Goal: Communication & Community: Answer question/provide support

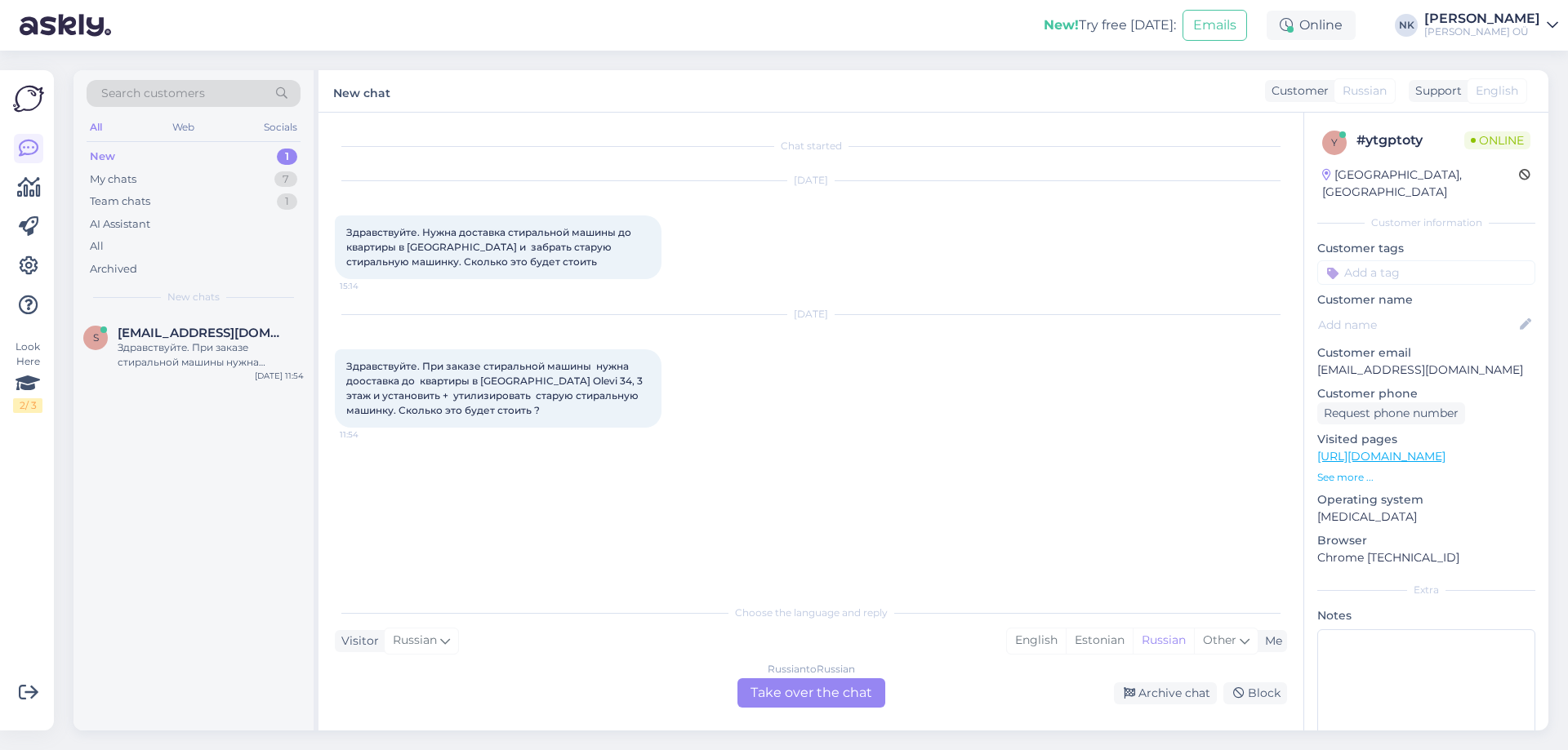
click at [809, 677] on div "Choose the language and reply Visitor Russian Me English Estonian Russian Other…" at bounding box center [811, 652] width 952 height 112
click at [711, 697] on div "Russian to Russian Take over the chat Archive chat Block" at bounding box center [811, 693] width 952 height 29
click at [769, 695] on div "Russian to Russian Take over the chat" at bounding box center [811, 693] width 148 height 29
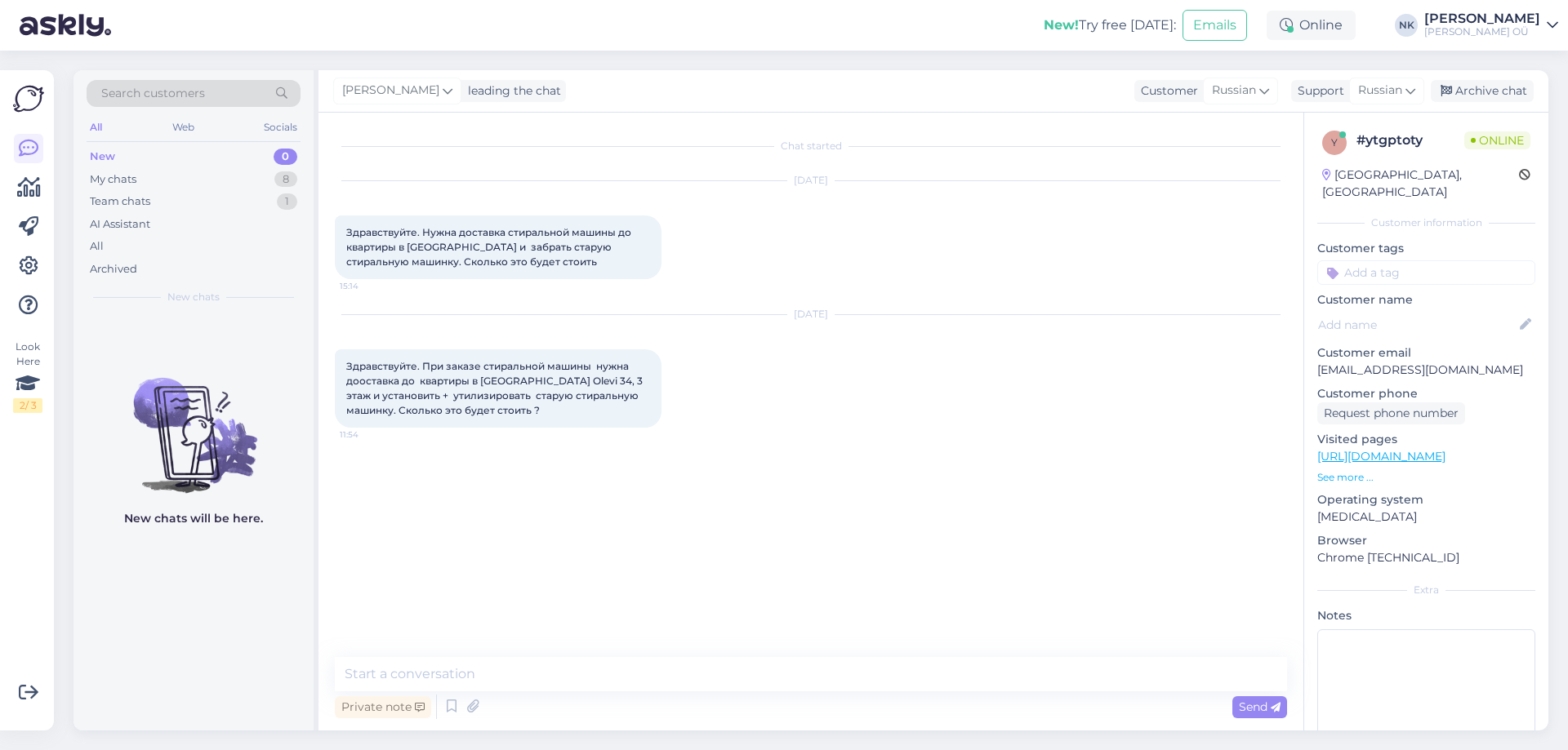
click at [753, 721] on div "Private note Send" at bounding box center [811, 707] width 952 height 31
click at [757, 691] on textarea at bounding box center [811, 674] width 952 height 34
click at [497, 676] on textarea "Здравствуйте! Доставка до дома 20 евро" at bounding box center [811, 674] width 952 height 34
drag, startPoint x: 459, startPoint y: 670, endPoint x: 448, endPoint y: 671, distance: 11.0
click at [448, 671] on textarea "Здравствуйте! Доставки до дома 20 евро" at bounding box center [811, 674] width 952 height 34
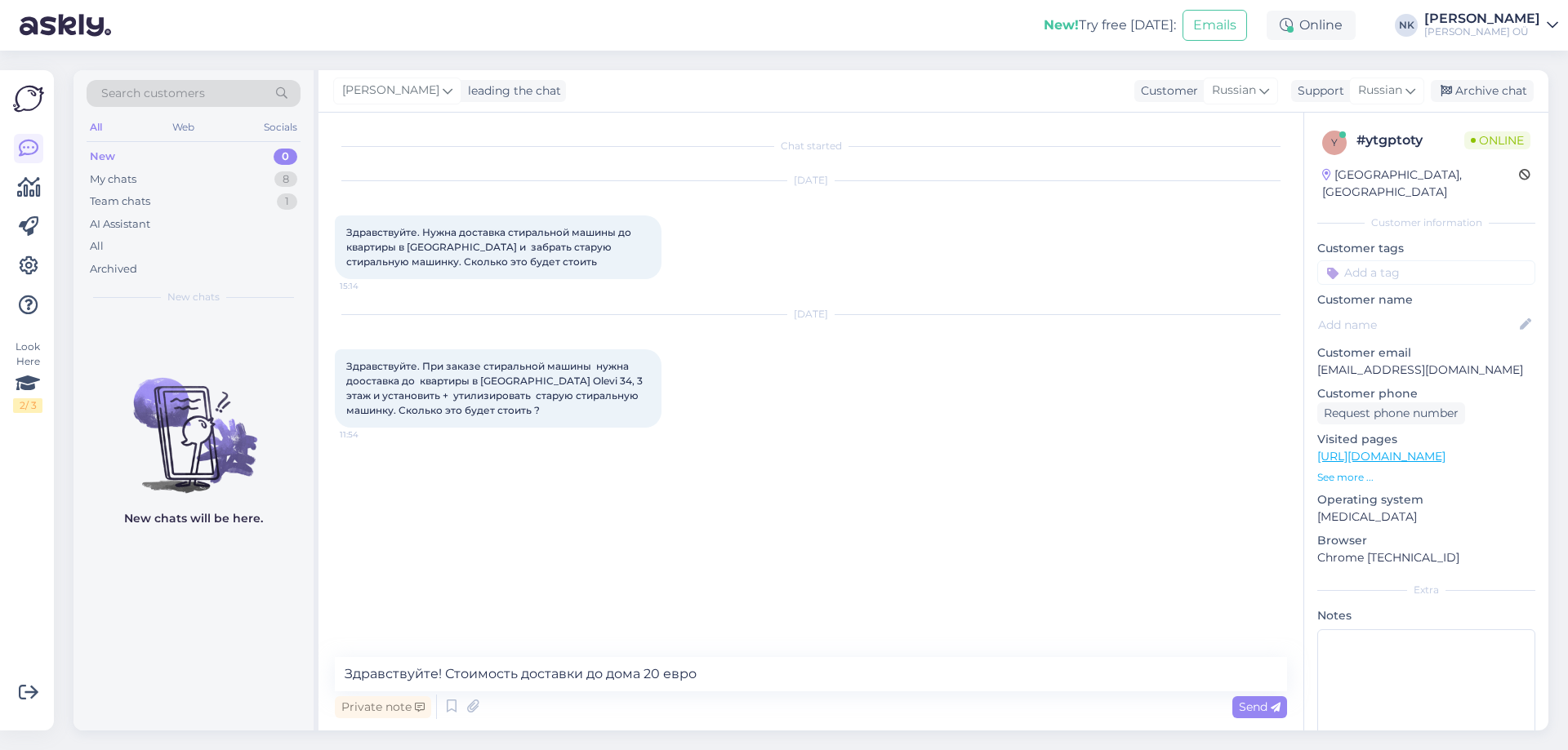
click at [838, 703] on div "Private note Send" at bounding box center [811, 707] width 952 height 31
click at [839, 684] on textarea "Здравствуйте! Стоимость доставки до дома 20 евро" at bounding box center [811, 674] width 952 height 34
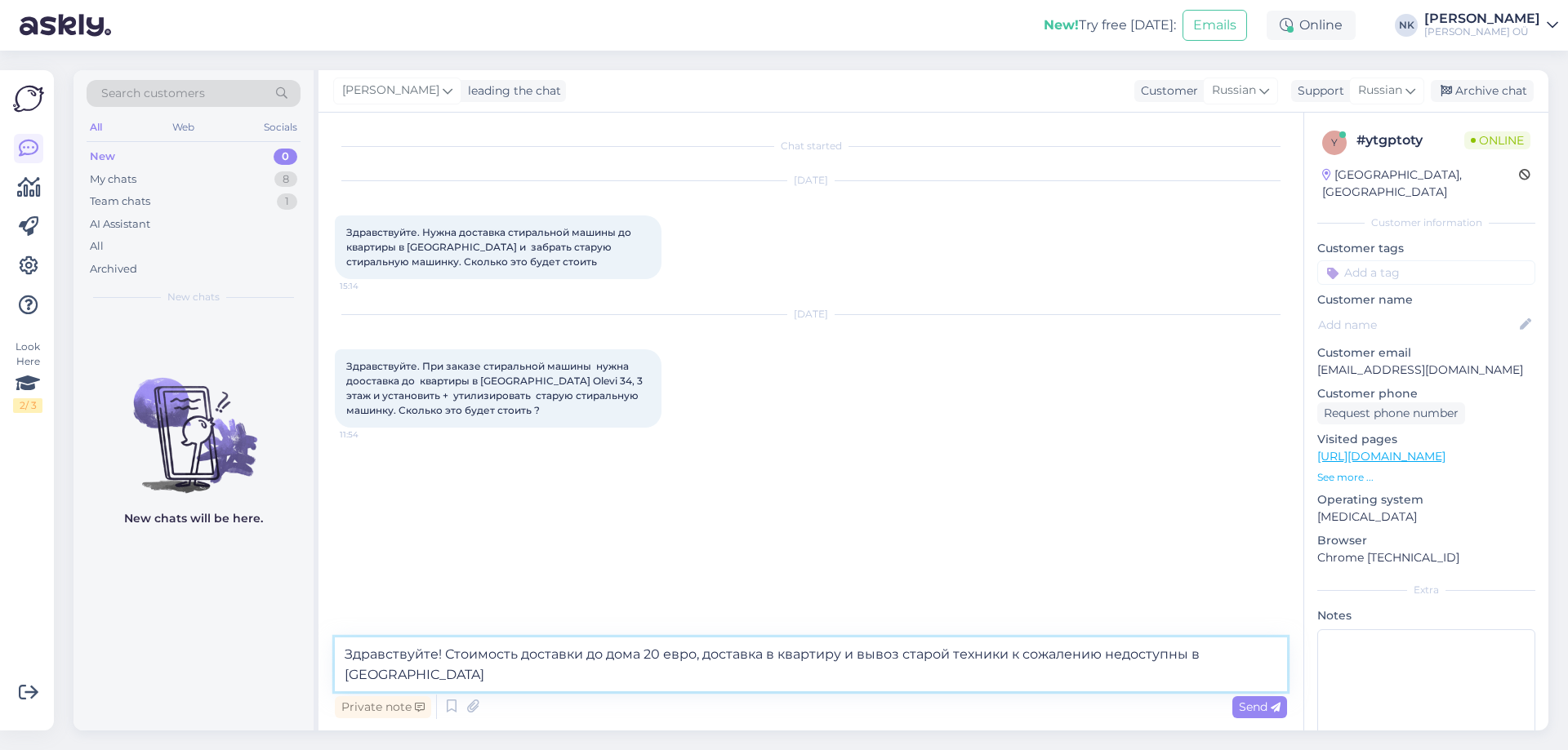
type textarea "Здравствуйте! Стоимость доставки до дома 20 евро, доставка в квартиру и вывоз с…"
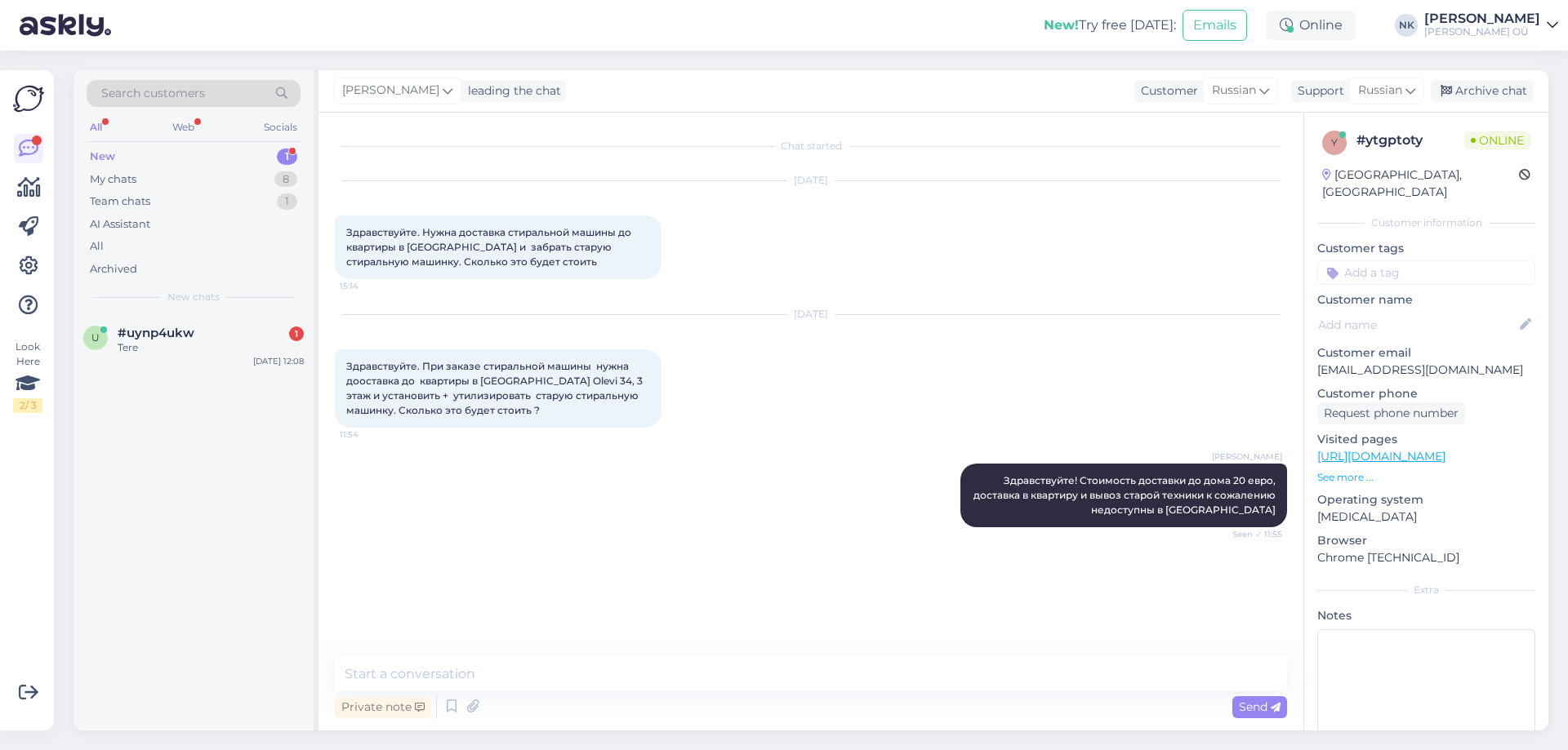
click at [294, 312] on div "Search customers All Web Socials New 1 My chats 8 Team chats 1 AI Assistant All…" at bounding box center [193, 192] width 241 height 244
click at [284, 330] on div "#uynp4ukw 1" at bounding box center [211, 333] width 187 height 15
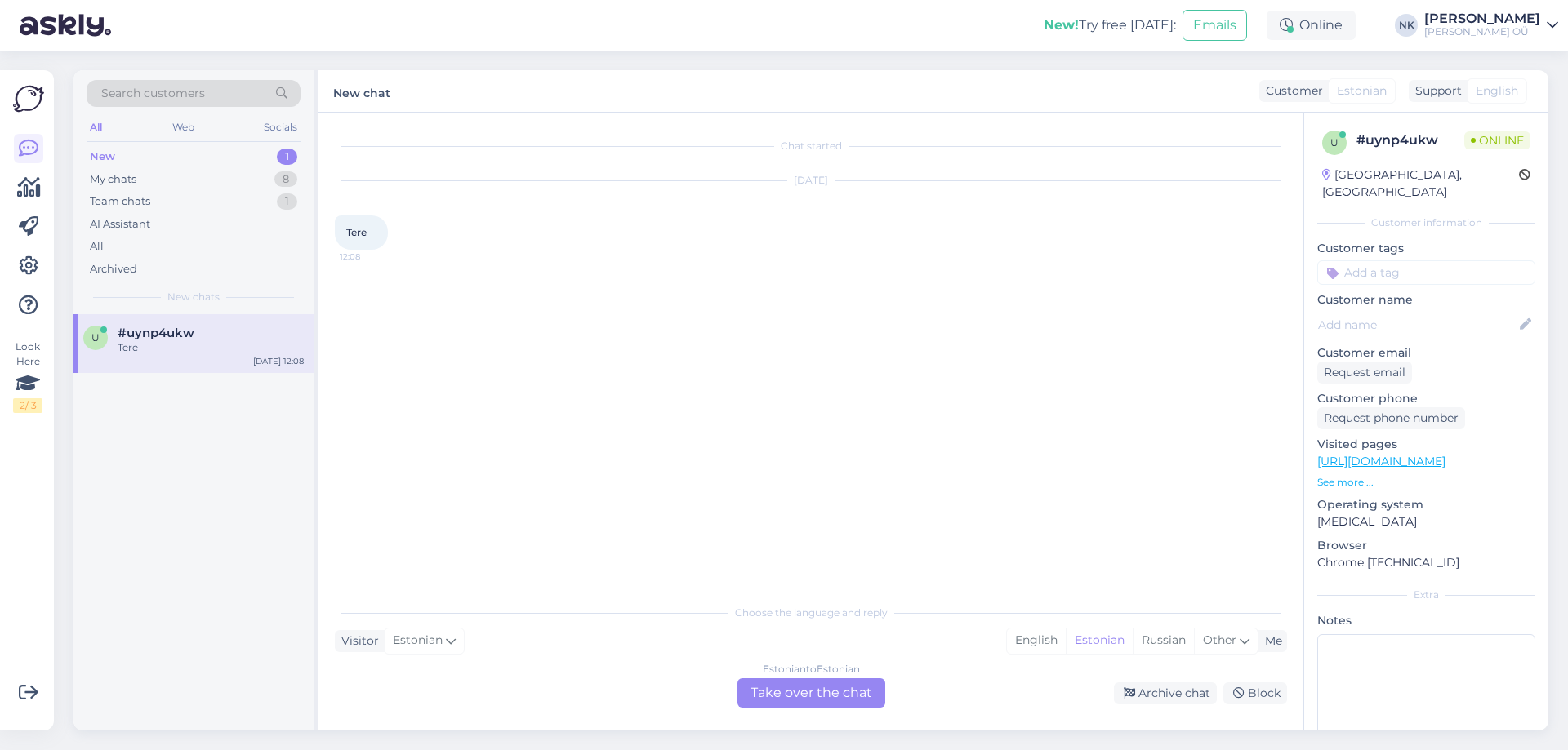
click at [811, 686] on div "Estonian to Estonian Take over the chat" at bounding box center [811, 693] width 148 height 29
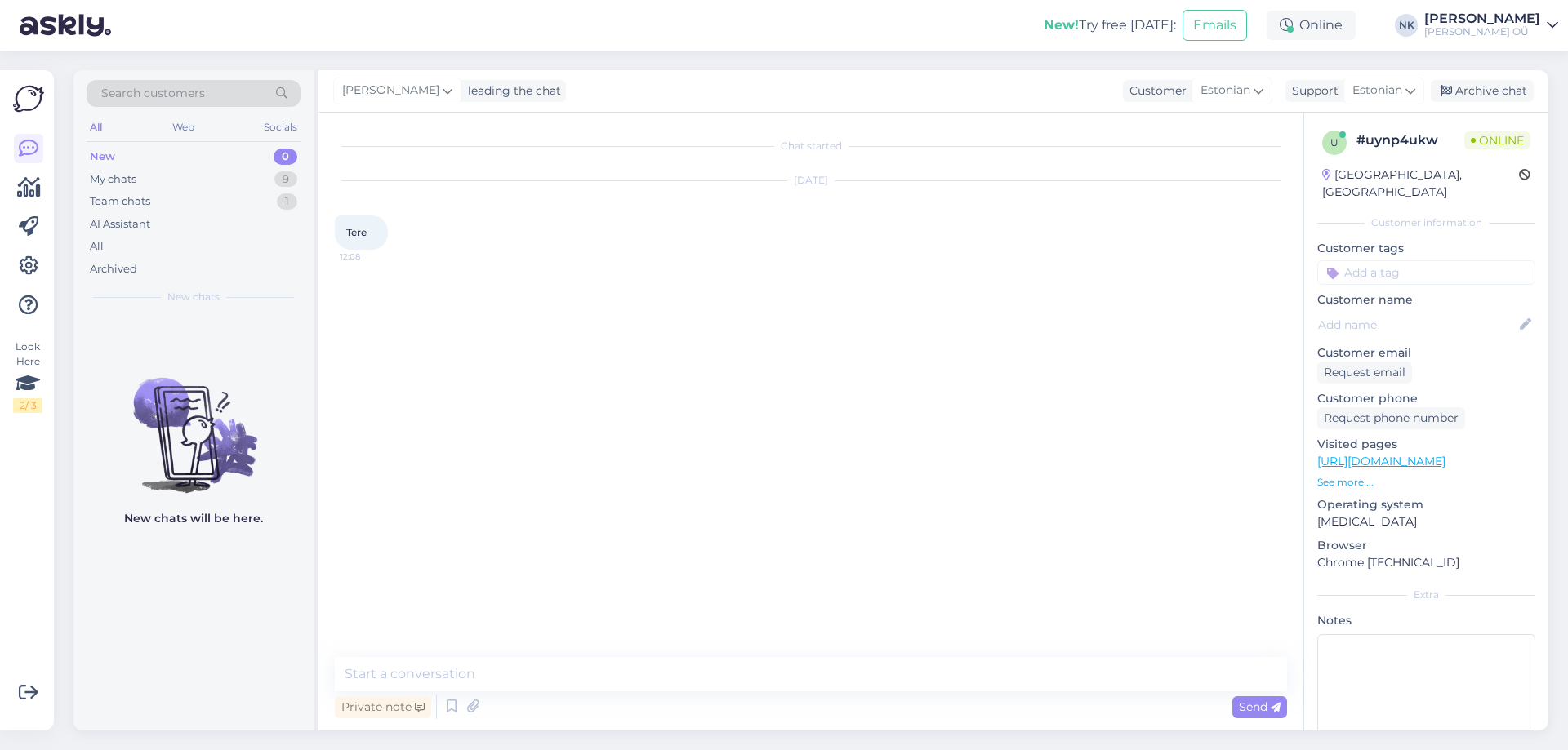
click at [751, 681] on textarea at bounding box center [811, 674] width 952 height 34
type textarea "З"
type textarea "Tere! Kuidas saame aidata?"
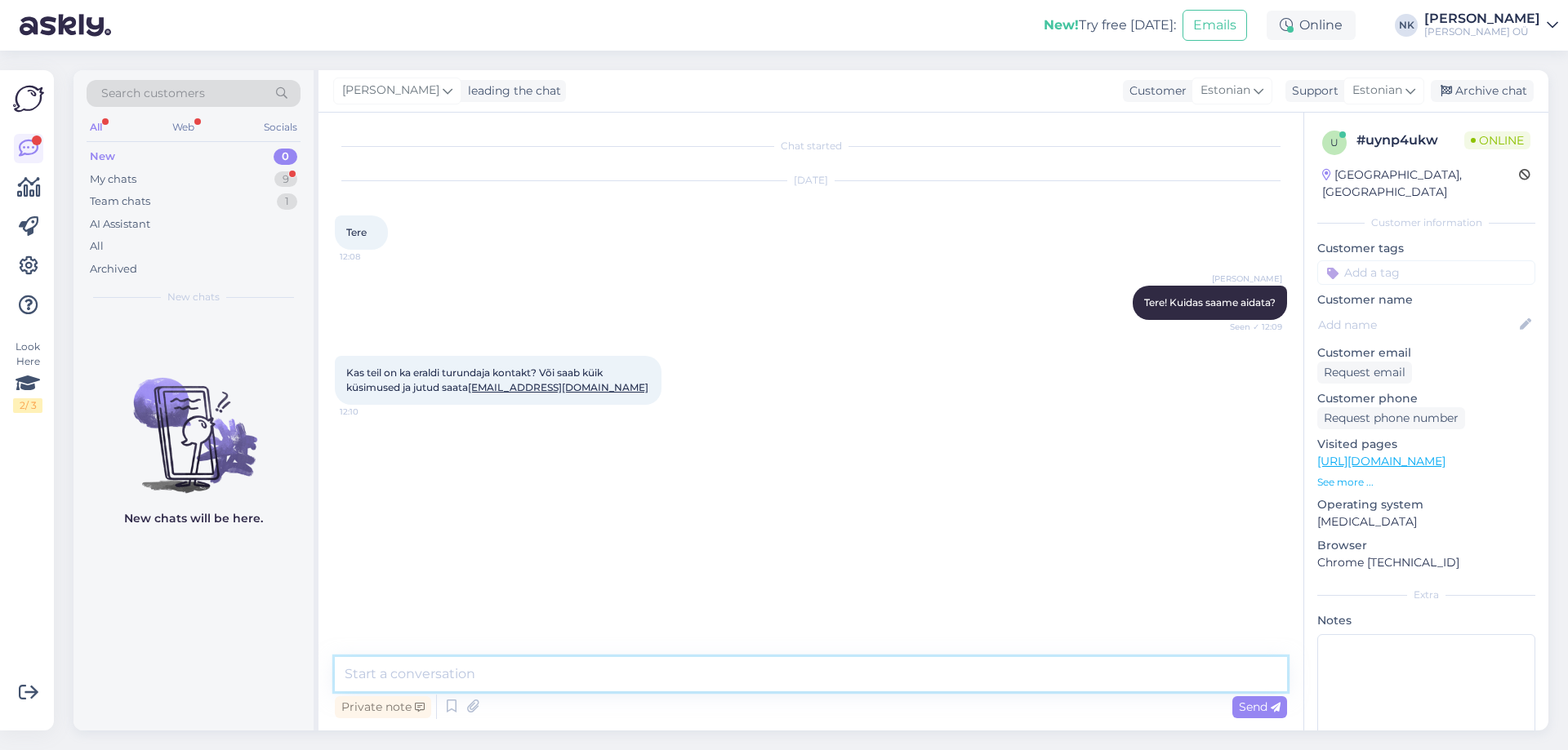
click at [626, 674] on textarea at bounding box center [811, 674] width 952 height 34
click at [621, 681] on textarea at bounding box center [811, 674] width 952 height 34
click at [623, 670] on textarea at bounding box center [811, 674] width 952 height 34
click at [628, 668] on textarea at bounding box center [811, 674] width 952 height 34
type textarea "Turundusega seotud küsimusi või pakkumisi võib saata [EMAIL_ADDRESS][DOMAIN_NAM…"
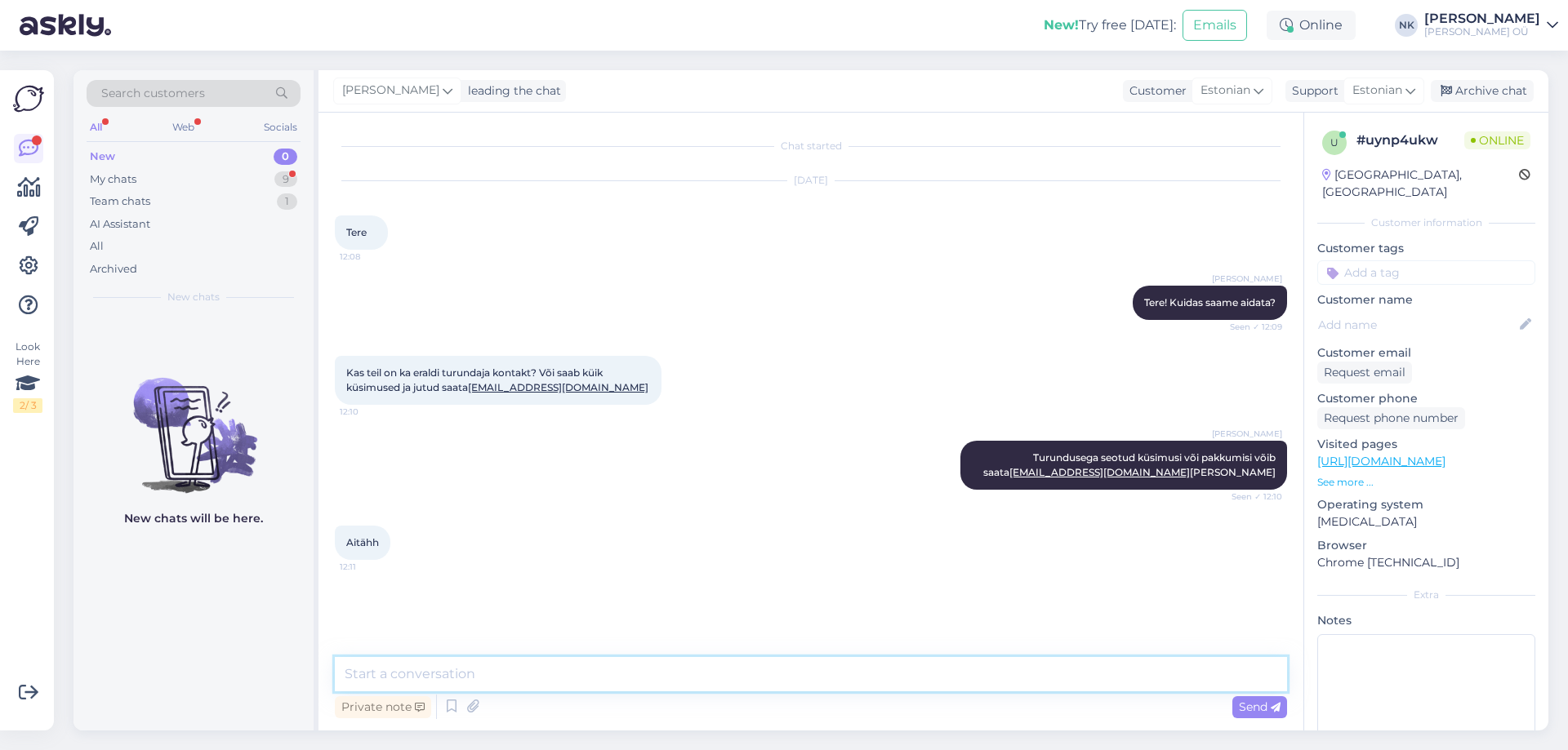
click at [524, 662] on textarea at bounding box center [811, 674] width 952 height 34
type textarea "Palun"
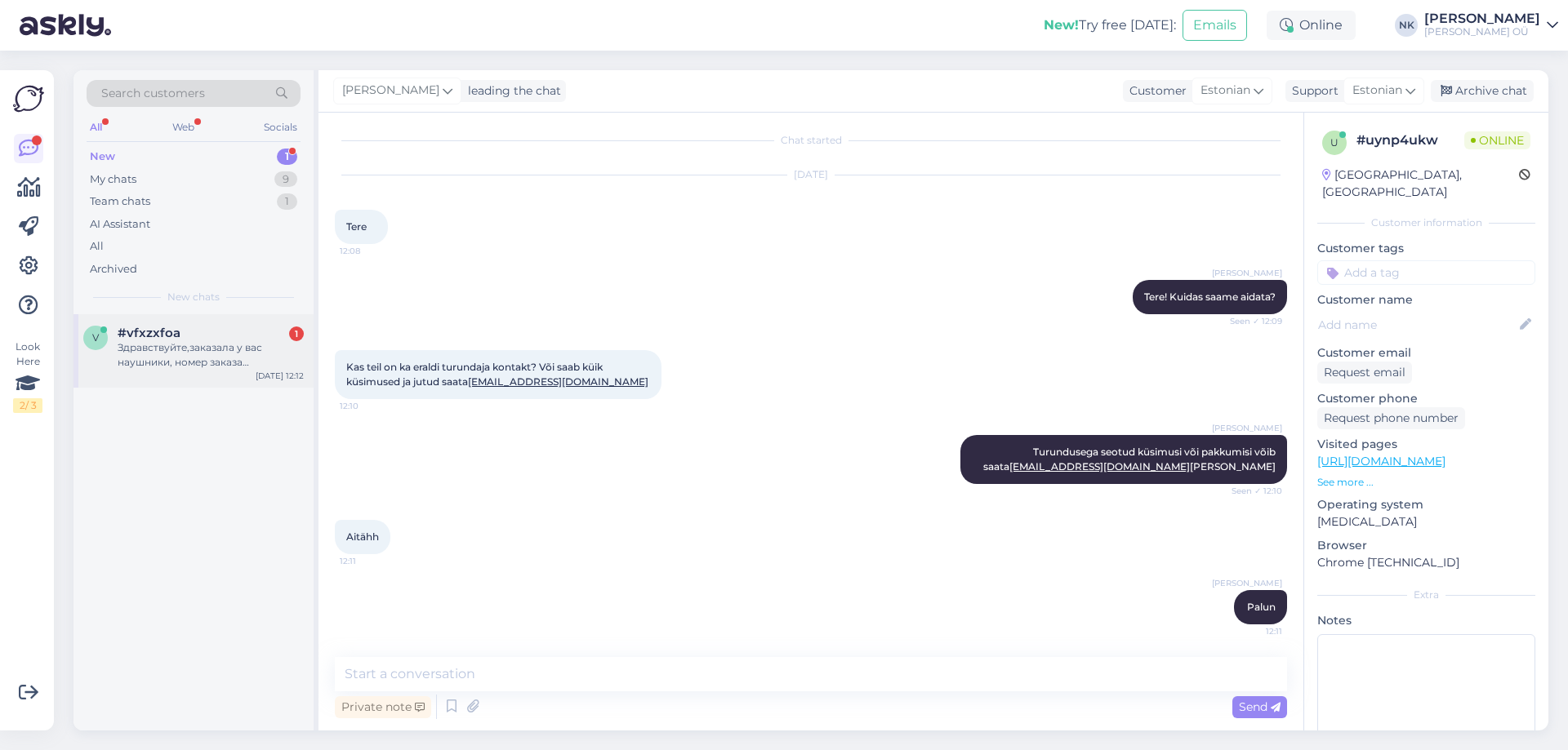
click at [264, 364] on div "Здравствуйте,заказала у вас наушники, номер заказа 2025081280735,сказали до [DA…" at bounding box center [211, 355] width 187 height 29
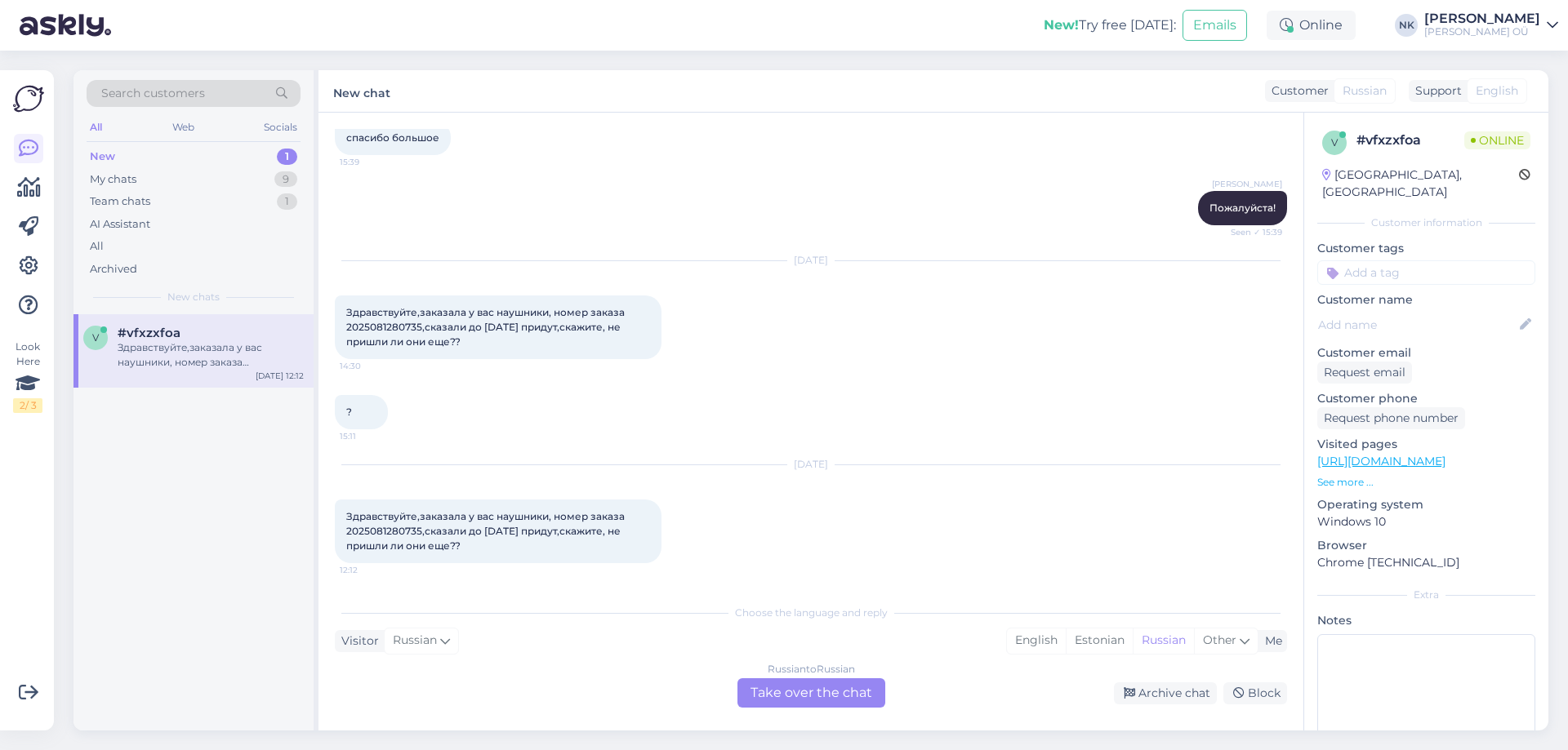
click at [379, 530] on span "Здравствуйте,заказала у вас наушники, номер заказа 2025081280735,сказали до [DA…" at bounding box center [487, 531] width 281 height 41
copy span "2025081280735"
click at [788, 696] on div "Russian to Russian Take over the chat" at bounding box center [811, 693] width 148 height 29
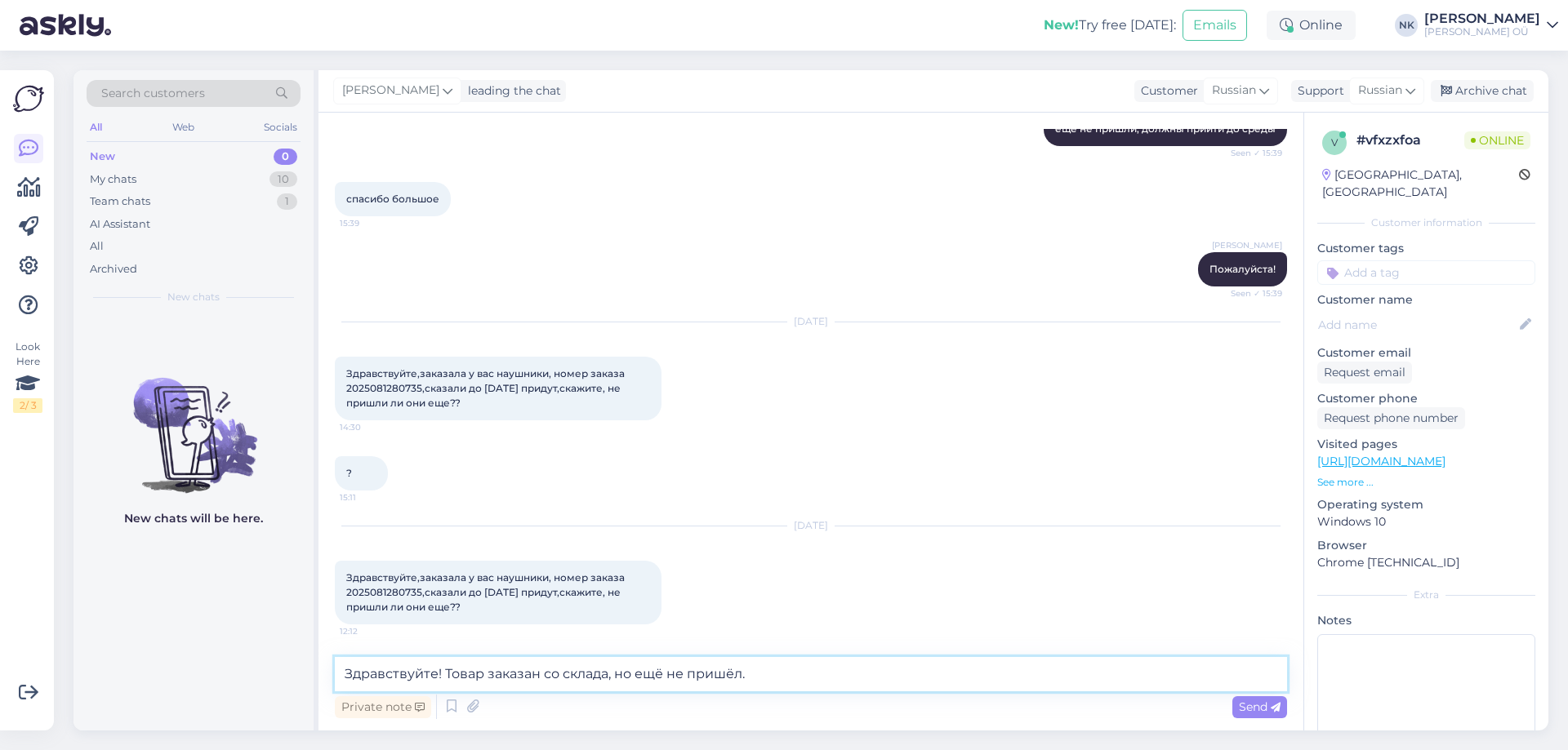
click at [834, 665] on textarea "Здравствуйте! Товар заказан со склада, но ещё не пришёл." at bounding box center [811, 674] width 952 height 34
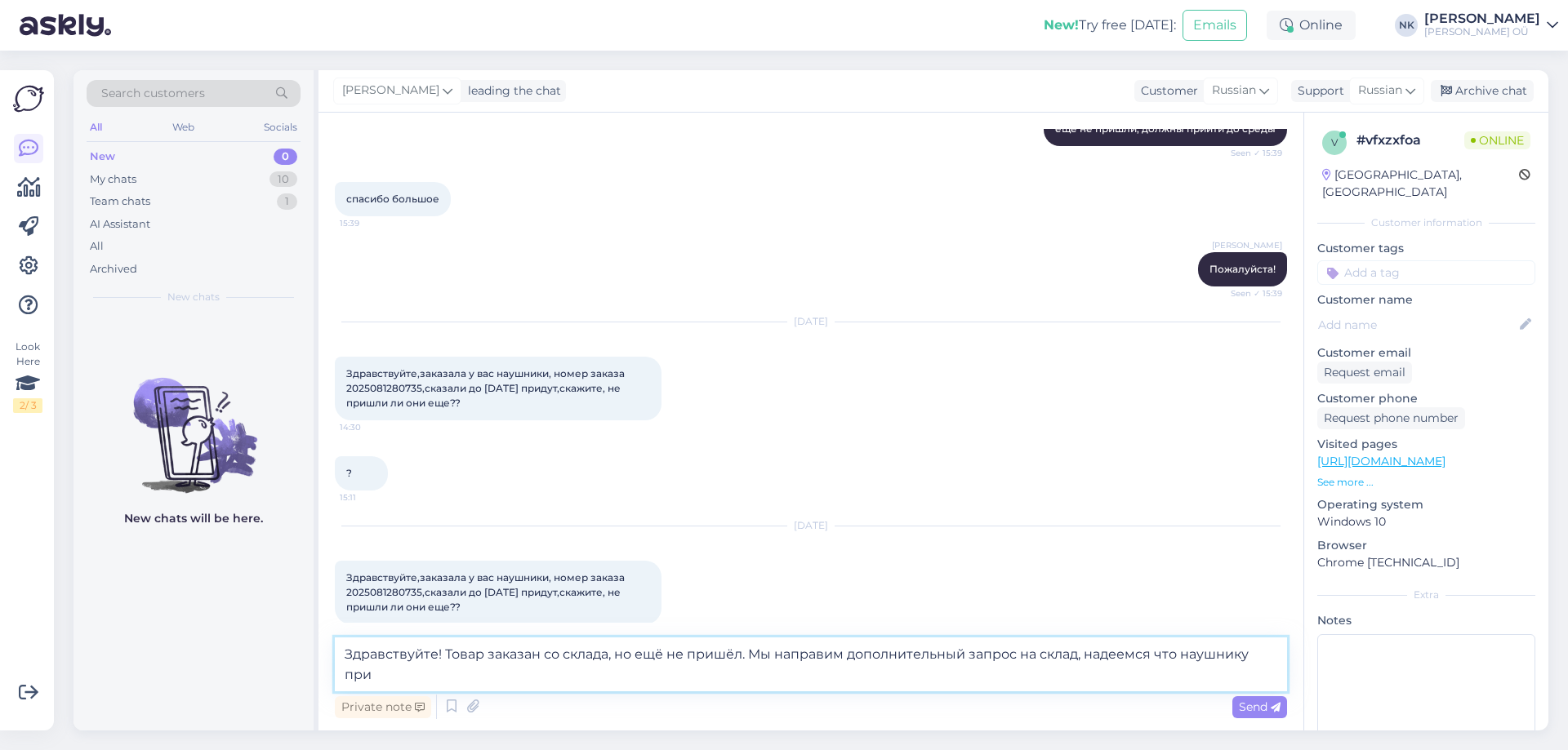
scroll to position [560, 0]
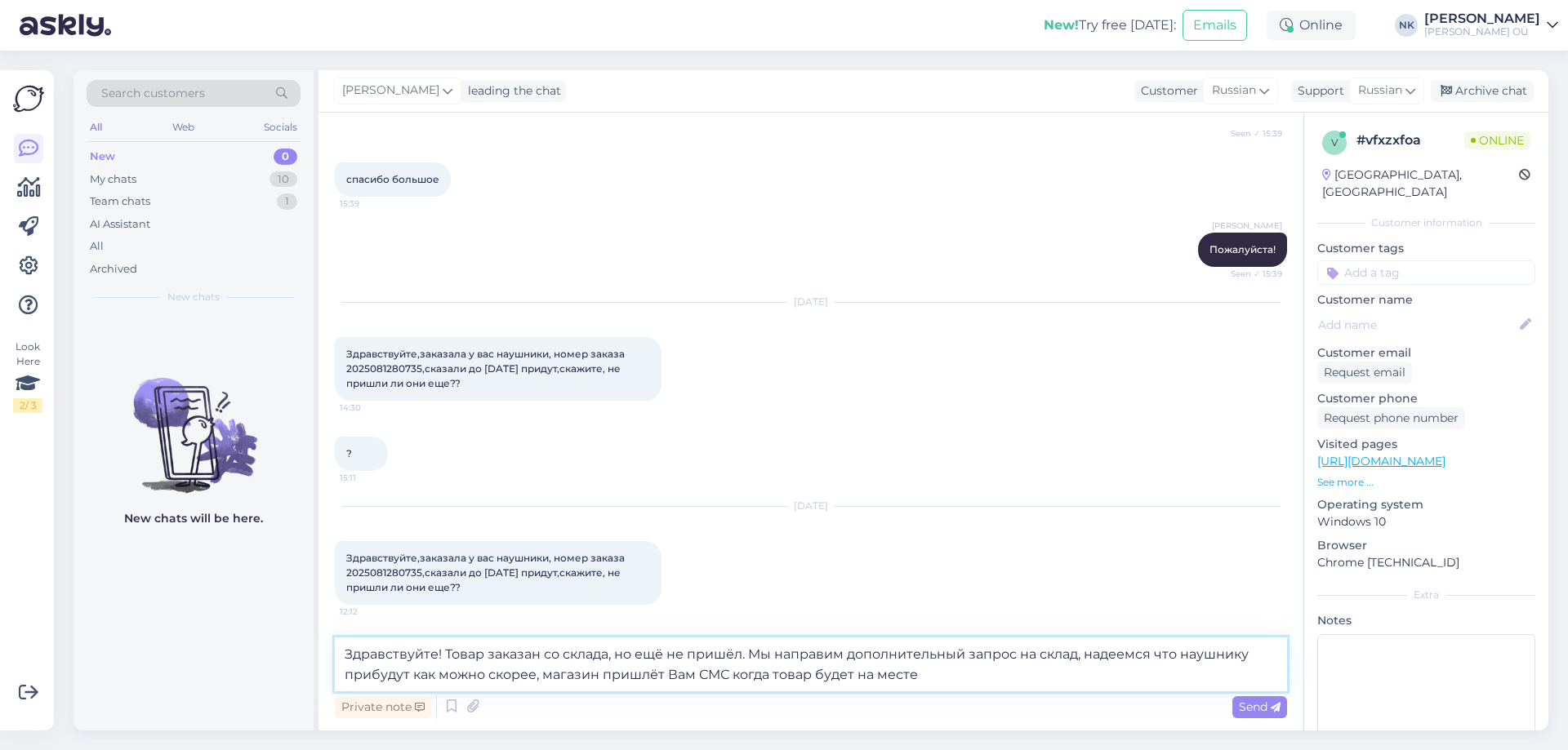
type textarea "Здравствуйте! Товар заказан со склада, но ещё не пришёл. Мы направим дополнител…"
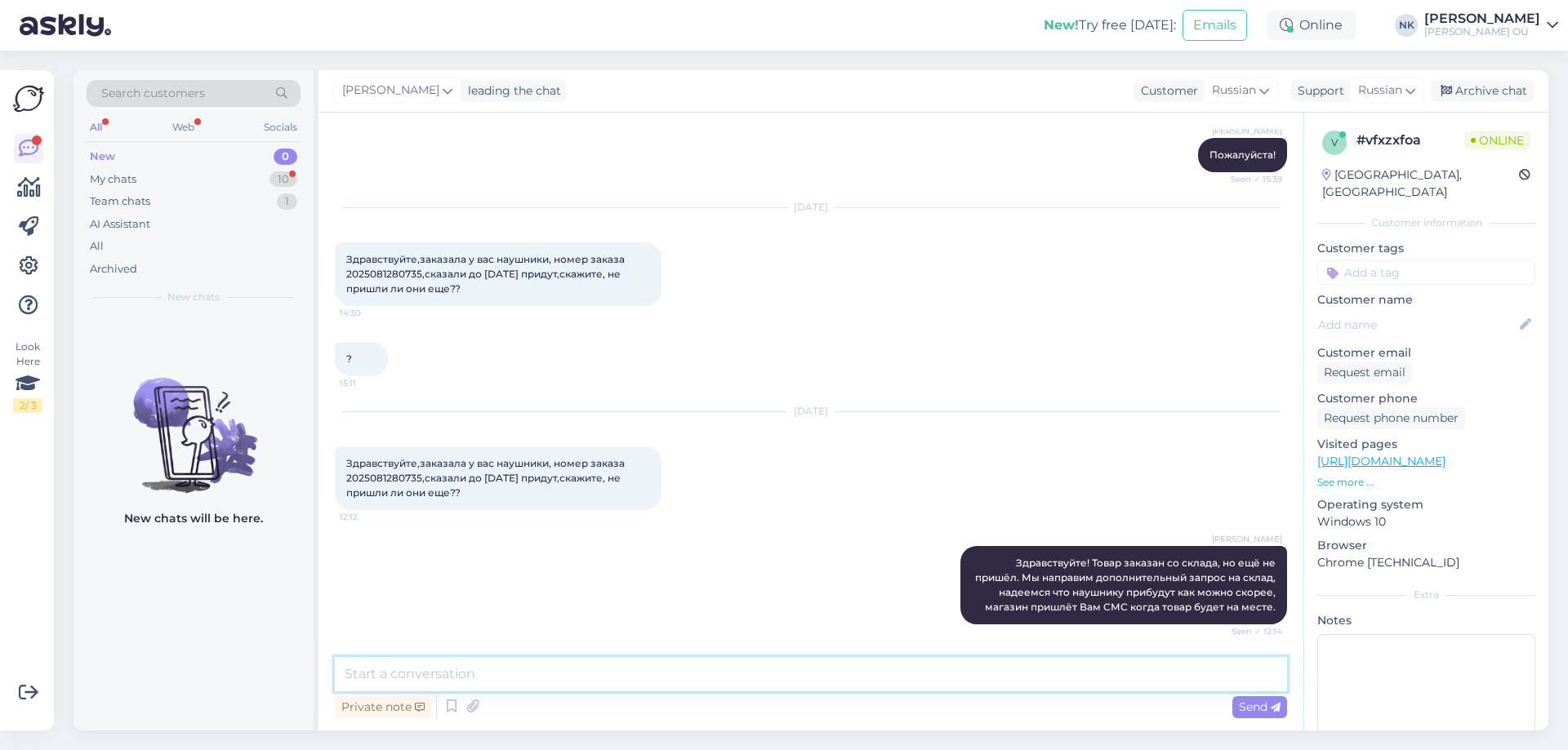
scroll to position [739, 0]
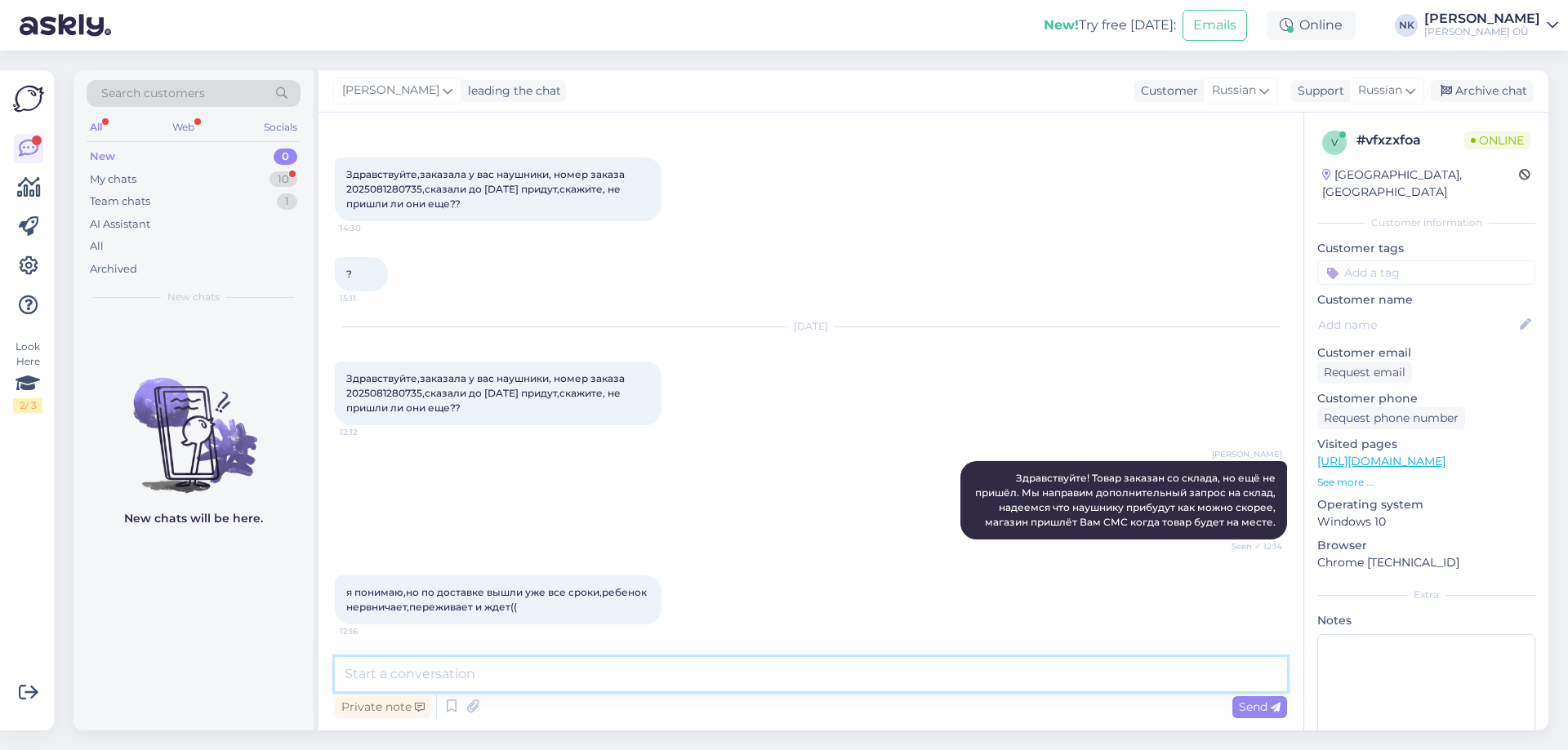
click at [510, 664] on textarea at bounding box center [811, 674] width 952 height 34
click at [519, 682] on textarea at bounding box center [811, 674] width 952 height 34
click at [823, 667] on textarea "Извиняемся за задержку, мы занимаемся решением проблемы" at bounding box center [811, 674] width 952 height 34
type textarea "Извиняемся за задержку, мы занимаемся решением проблемы и надеемся на быстрое п…"
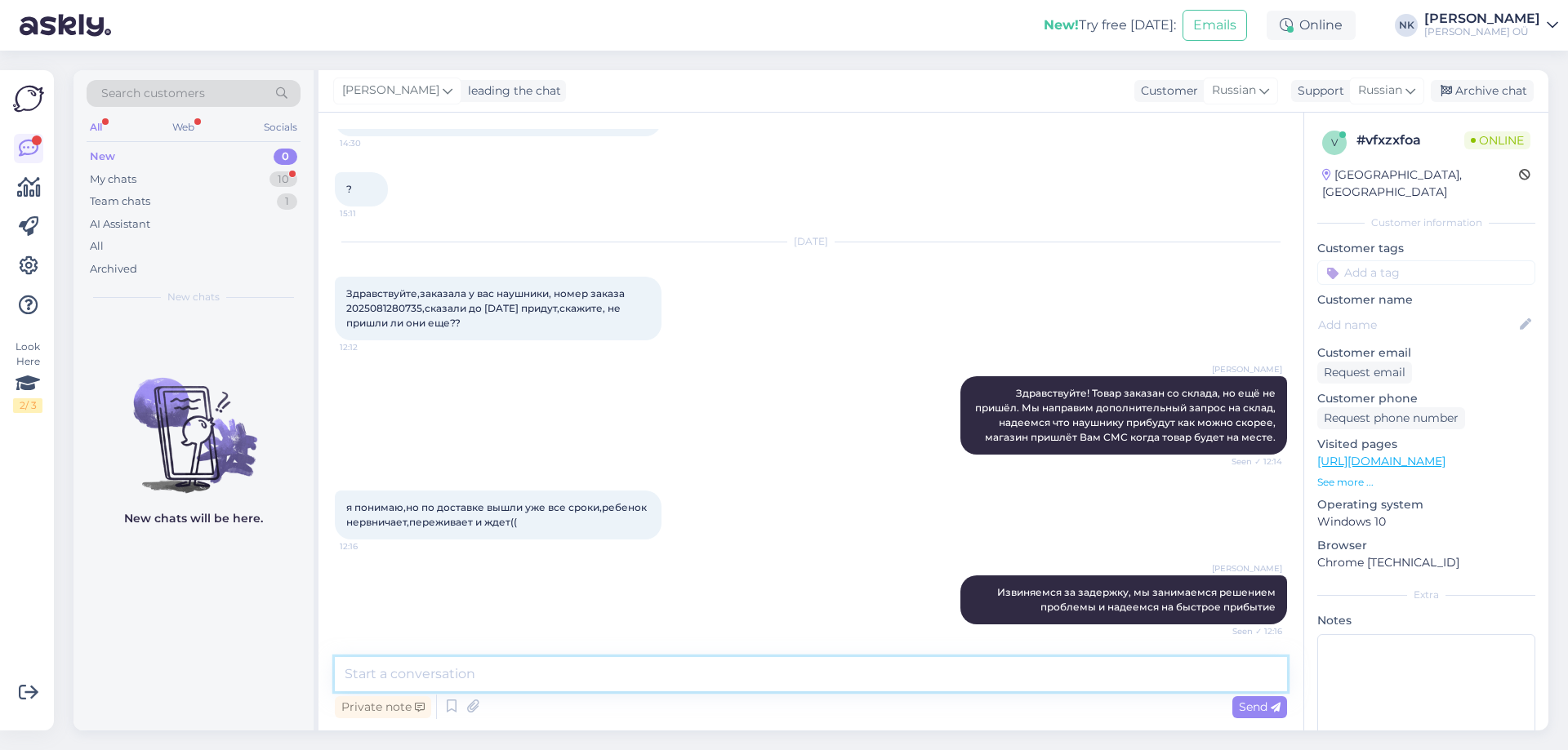
scroll to position [894, 0]
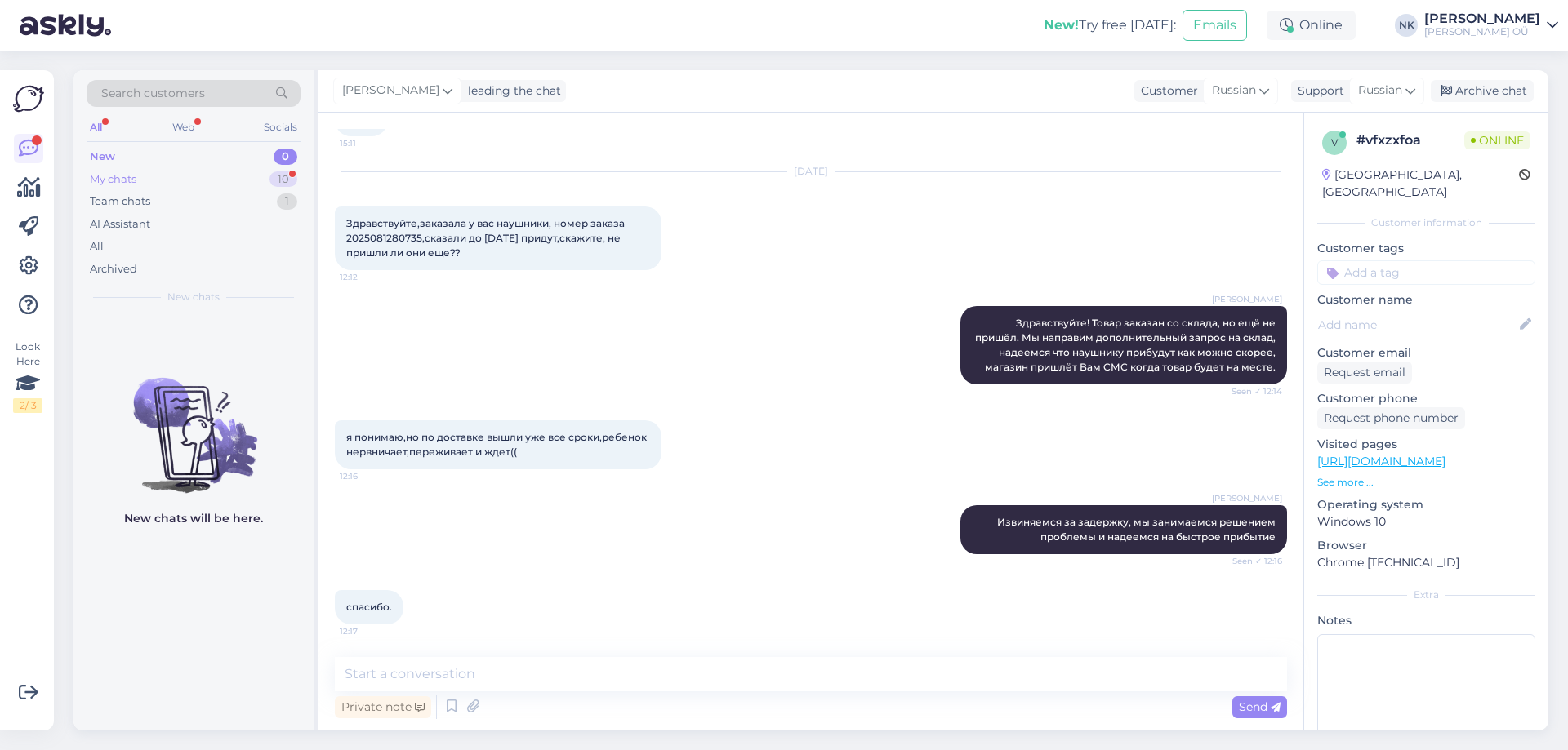
click at [284, 182] on div "10" at bounding box center [283, 180] width 27 height 17
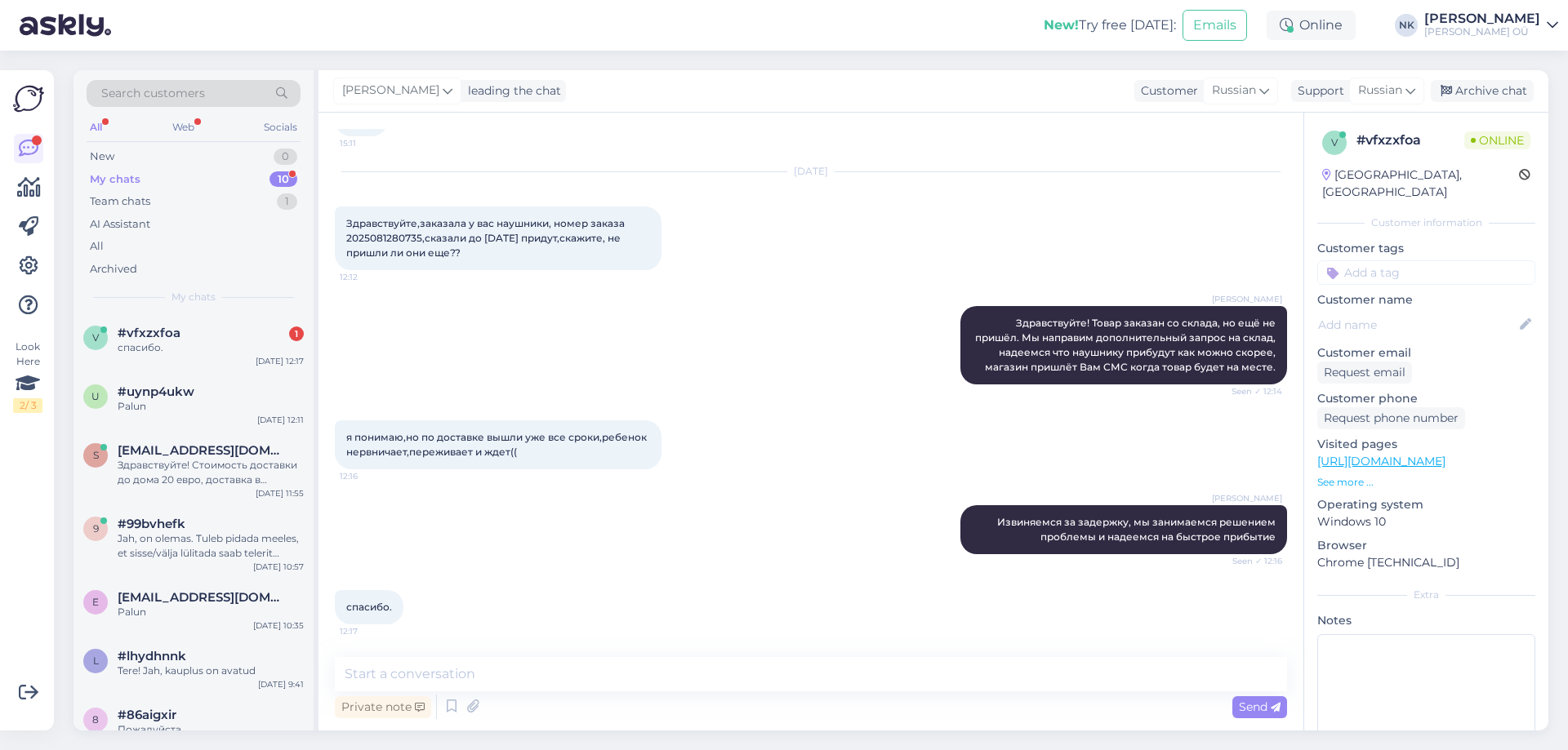
click at [229, 308] on div "Search customers All Web Socials New 0 My chats 10 Team chats 1 AI Assistant Al…" at bounding box center [193, 192] width 241 height 244
click at [227, 335] on div "#vfxzxfoa 1" at bounding box center [211, 333] width 187 height 15
